Goal: Find contact information: Find contact information

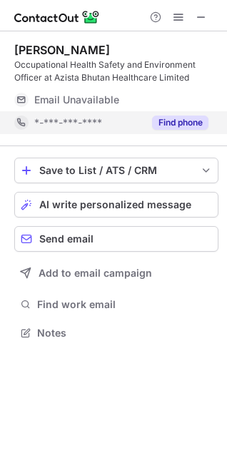
scroll to position [323, 227]
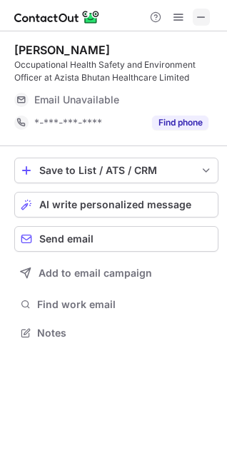
click at [208, 19] on button at bounding box center [201, 17] width 17 height 17
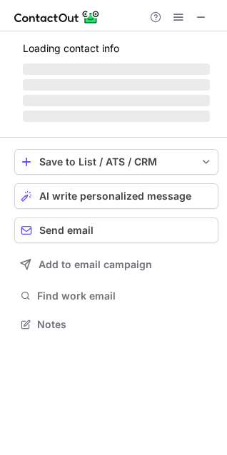
scroll to position [310, 227]
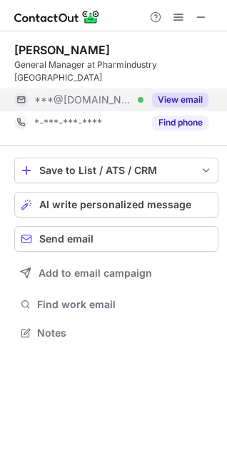
click at [178, 93] on button "View email" at bounding box center [180, 100] width 56 height 14
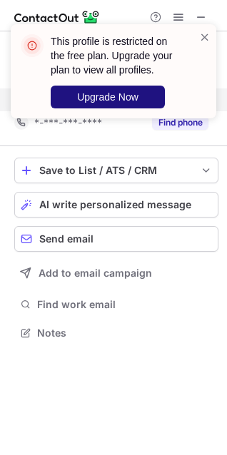
click at [146, 94] on button "Upgrade Now" at bounding box center [108, 97] width 114 height 23
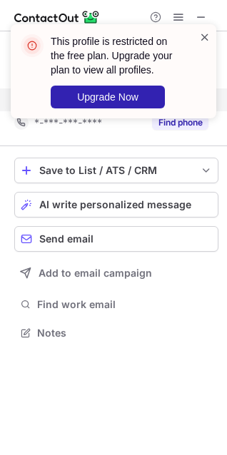
click at [205, 32] on span at bounding box center [204, 37] width 11 height 14
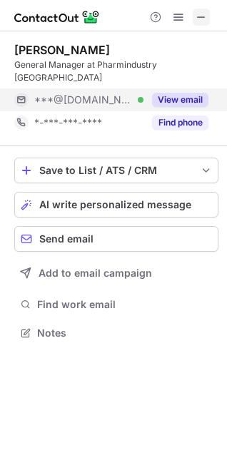
click at [200, 18] on span at bounding box center [201, 16] width 11 height 11
